Goal: Task Accomplishment & Management: Manage account settings

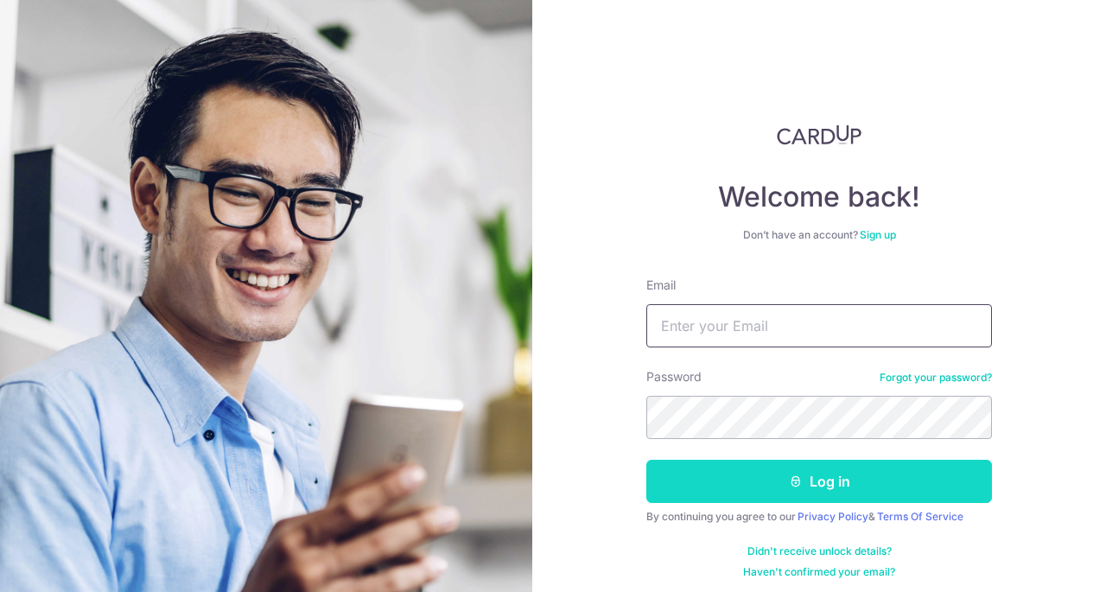
type input "[EMAIL_ADDRESS][DOMAIN_NAME]"
click at [836, 476] on button "Log in" at bounding box center [819, 481] width 346 height 43
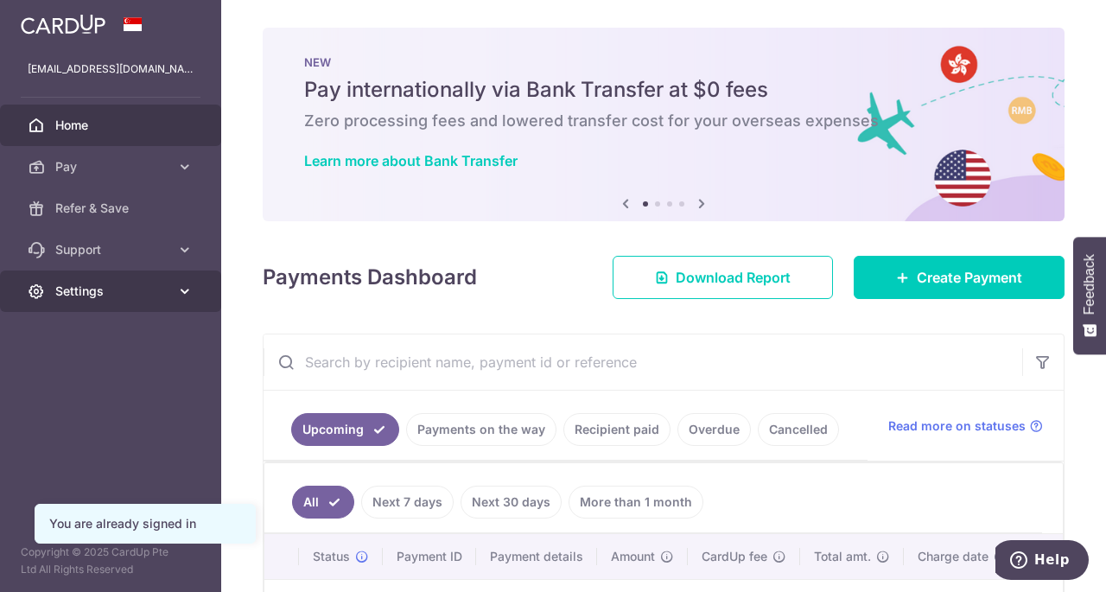
click at [189, 292] on icon at bounding box center [184, 291] width 17 height 17
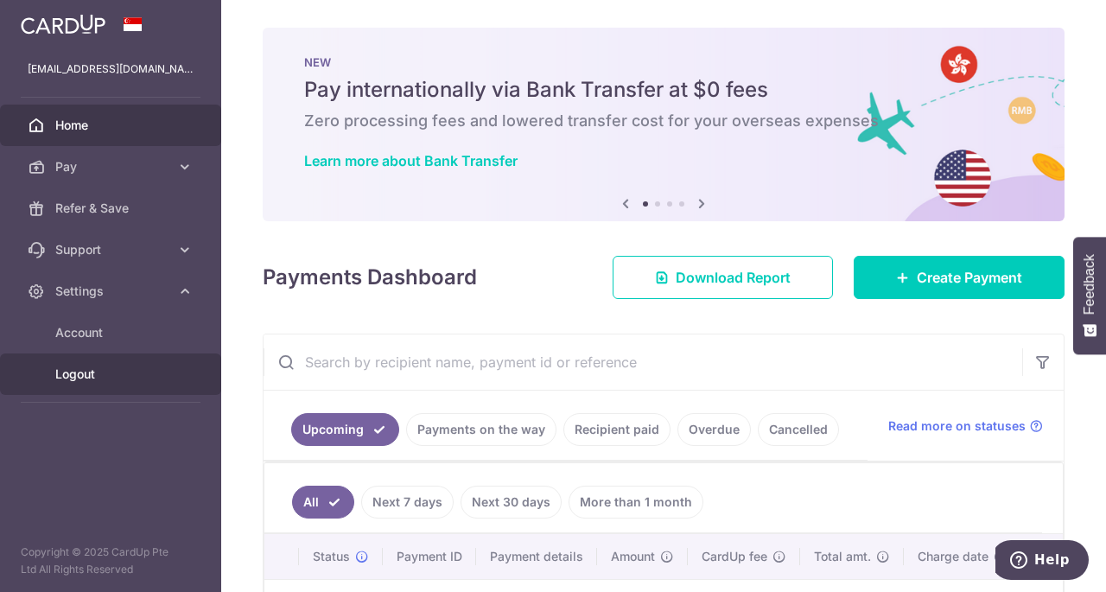
click at [78, 374] on span "Logout" at bounding box center [112, 373] width 114 height 17
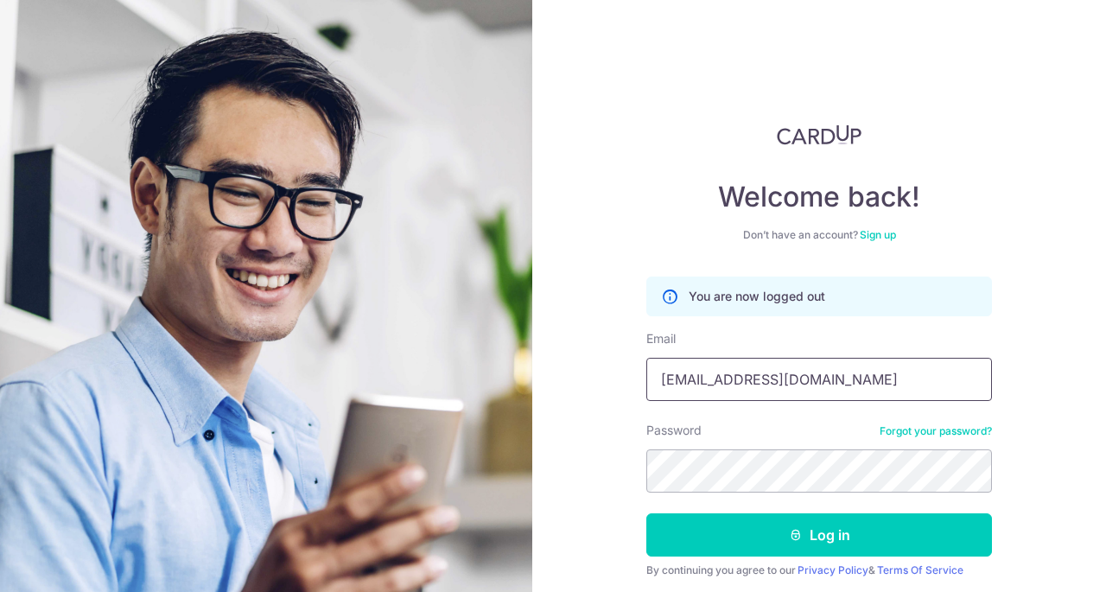
click at [940, 385] on input "[EMAIL_ADDRESS][DOMAIN_NAME]" at bounding box center [819, 379] width 346 height 43
drag, startPoint x: 818, startPoint y: 384, endPoint x: 373, endPoint y: 358, distance: 445.7
click at [373, 358] on section "Welcome back! Don’t have an account? Sign up You are now logged out Email icefr…" at bounding box center [553, 296] width 1106 height 592
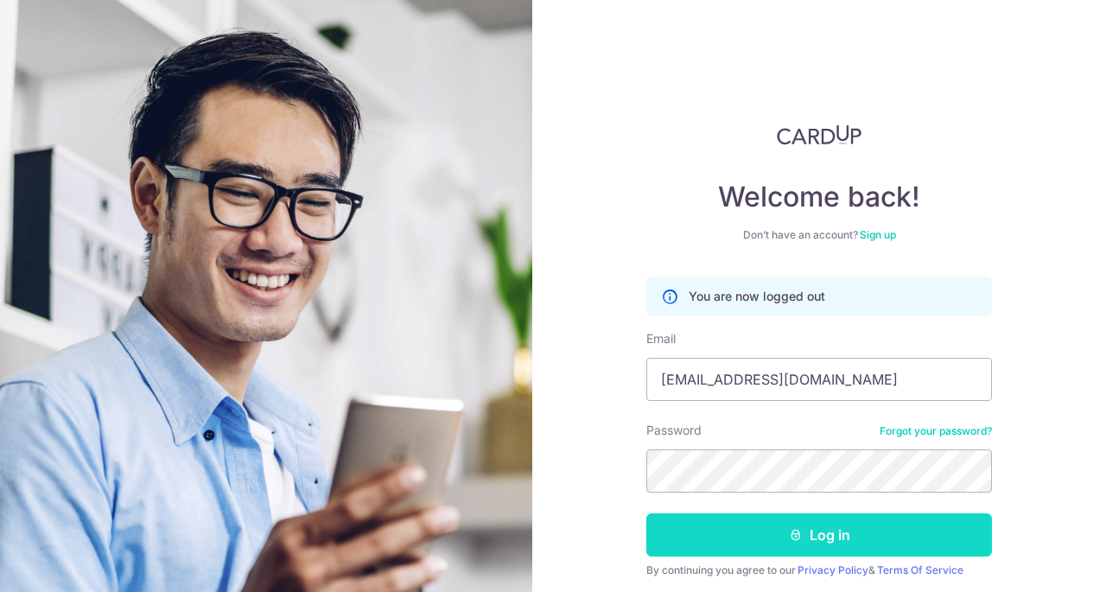
type input "titustio@hotmail.com"
click at [809, 529] on button "Log in" at bounding box center [819, 534] width 346 height 43
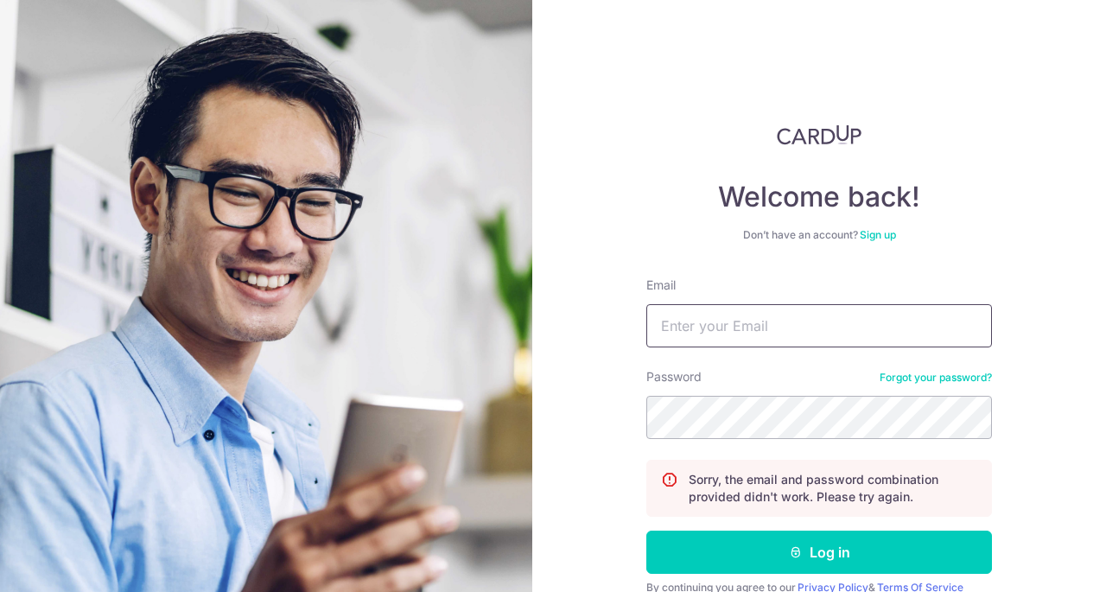
type input "[EMAIL_ADDRESS][DOMAIN_NAME]"
drag, startPoint x: 812, startPoint y: 323, endPoint x: 453, endPoint y: 312, distance: 359.6
click at [453, 312] on section "Welcome back! Don’t have an account? Sign up Email [EMAIL_ADDRESS][DOMAIN_NAME]…" at bounding box center [553, 296] width 1106 height 592
click at [591, 411] on div "Welcome back! Don’t have an account? Sign up Email Password Forgot your passwor…" at bounding box center [819, 296] width 574 height 592
click at [403, 405] on section "Welcome back! Don’t have an account? Sign up Email Password Forgot your passwor…" at bounding box center [553, 296] width 1106 height 592
